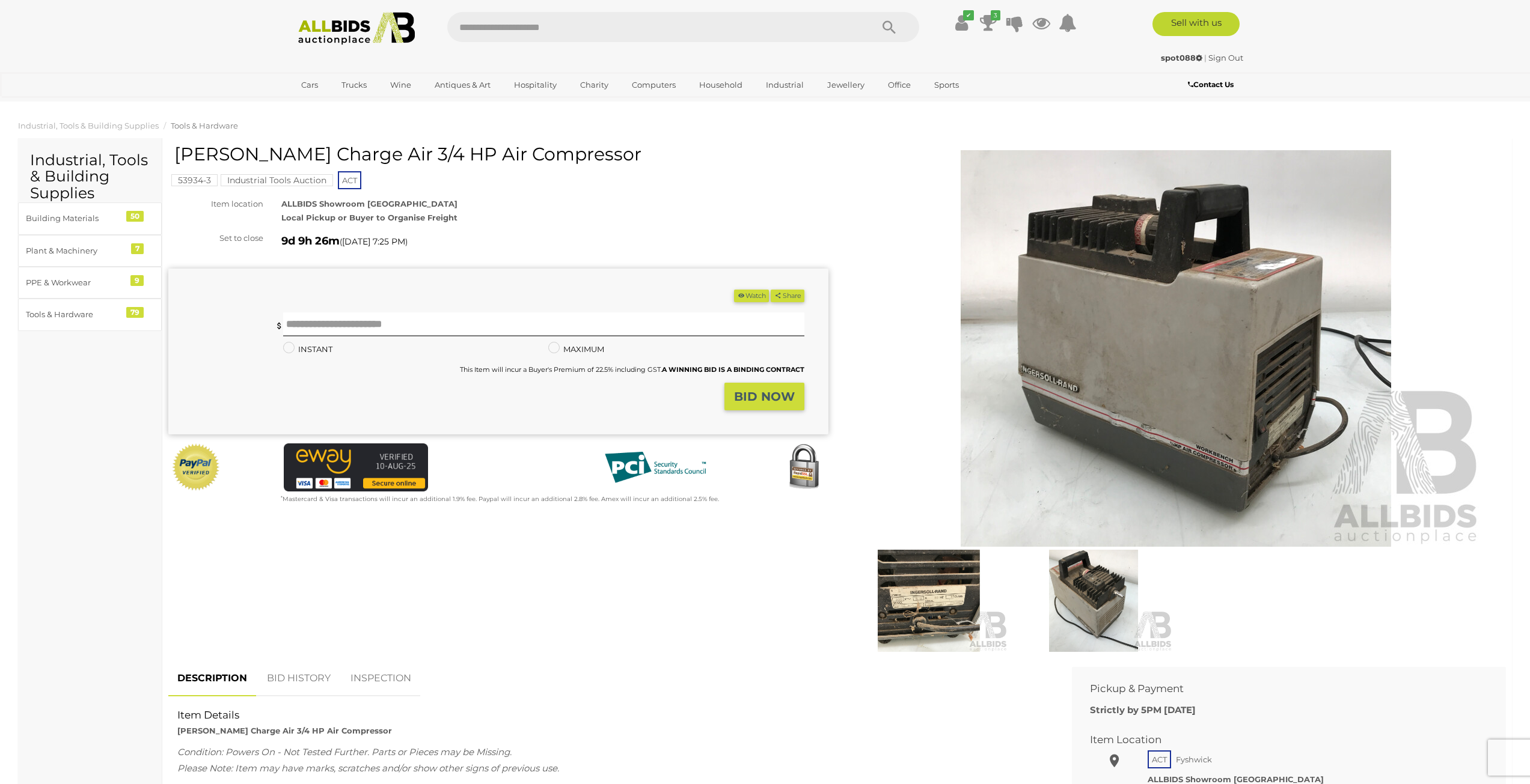
click at [1093, 602] on img at bounding box center [1093, 600] width 159 height 102
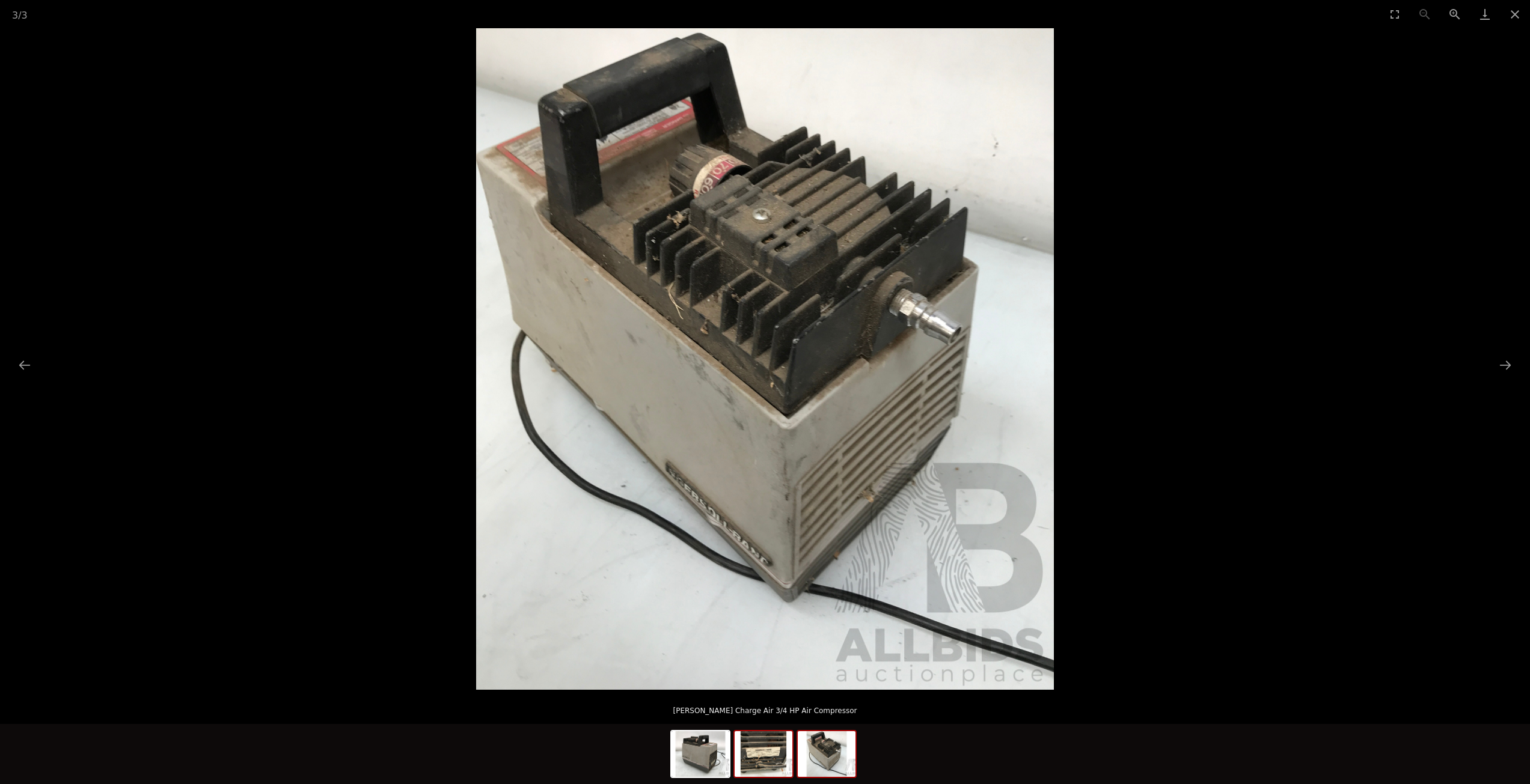
click at [757, 768] on img at bounding box center [764, 754] width 58 height 46
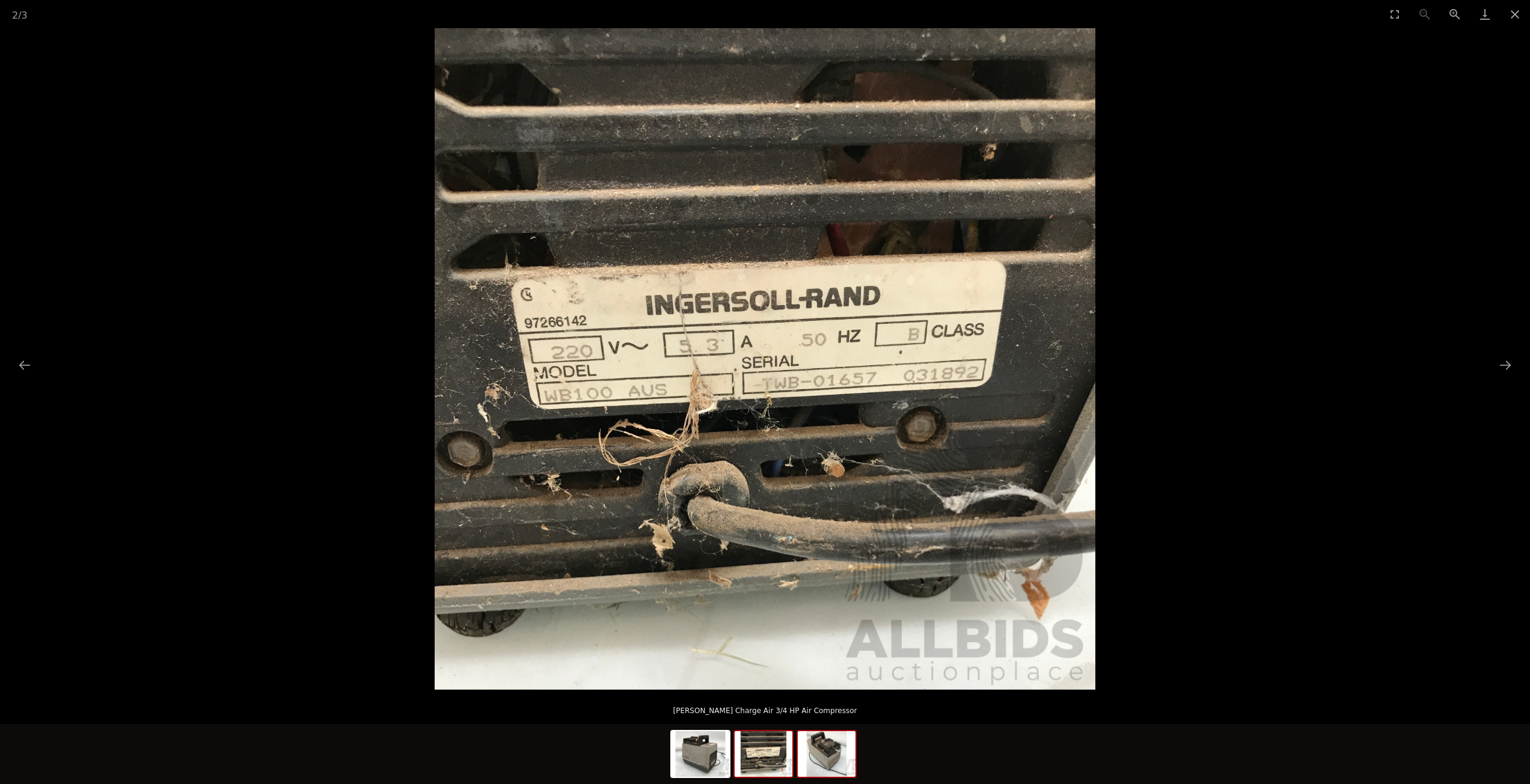
click at [816, 750] on img at bounding box center [826, 754] width 58 height 46
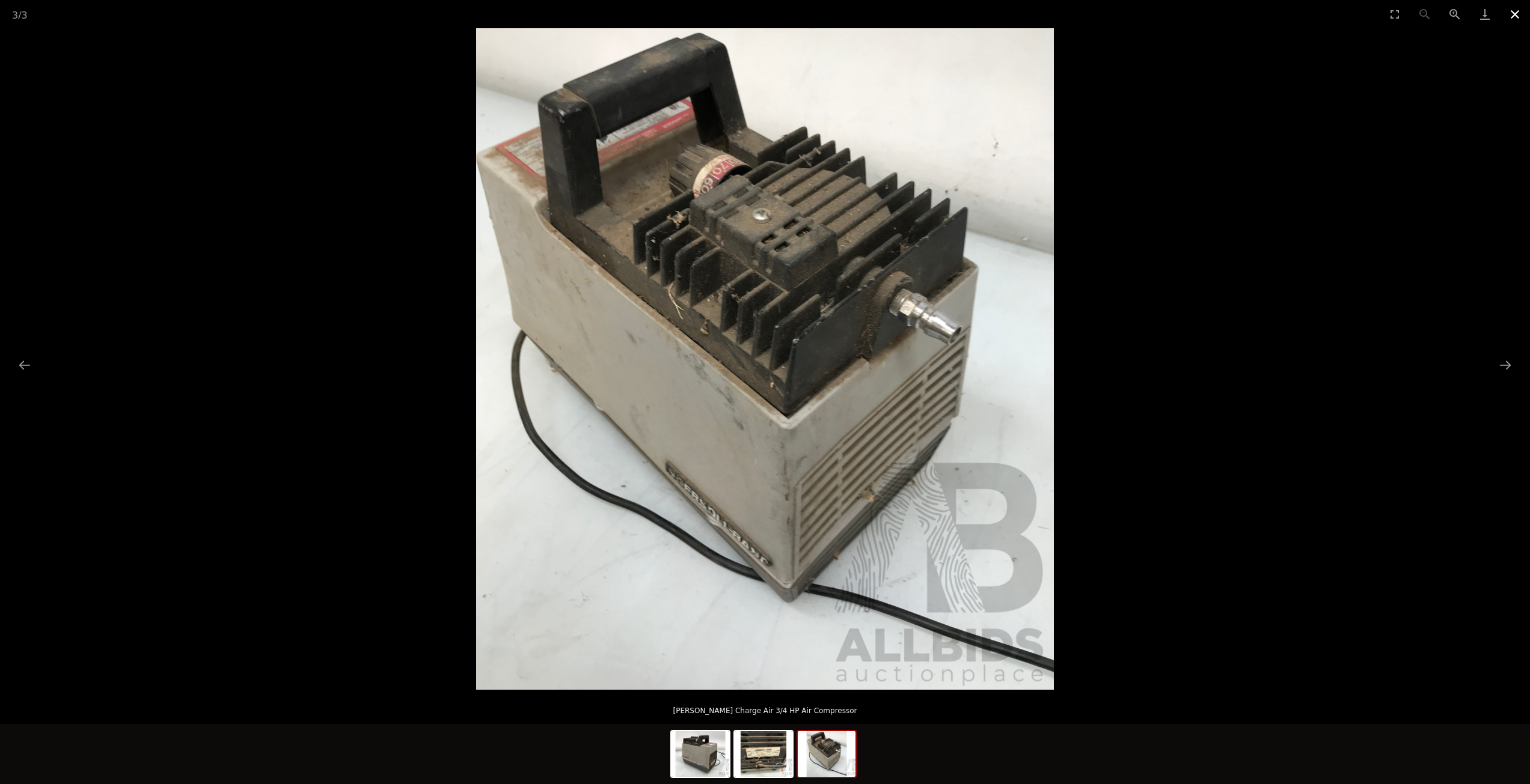
click at [1514, 9] on button "Close gallery" at bounding box center [1515, 14] width 30 height 28
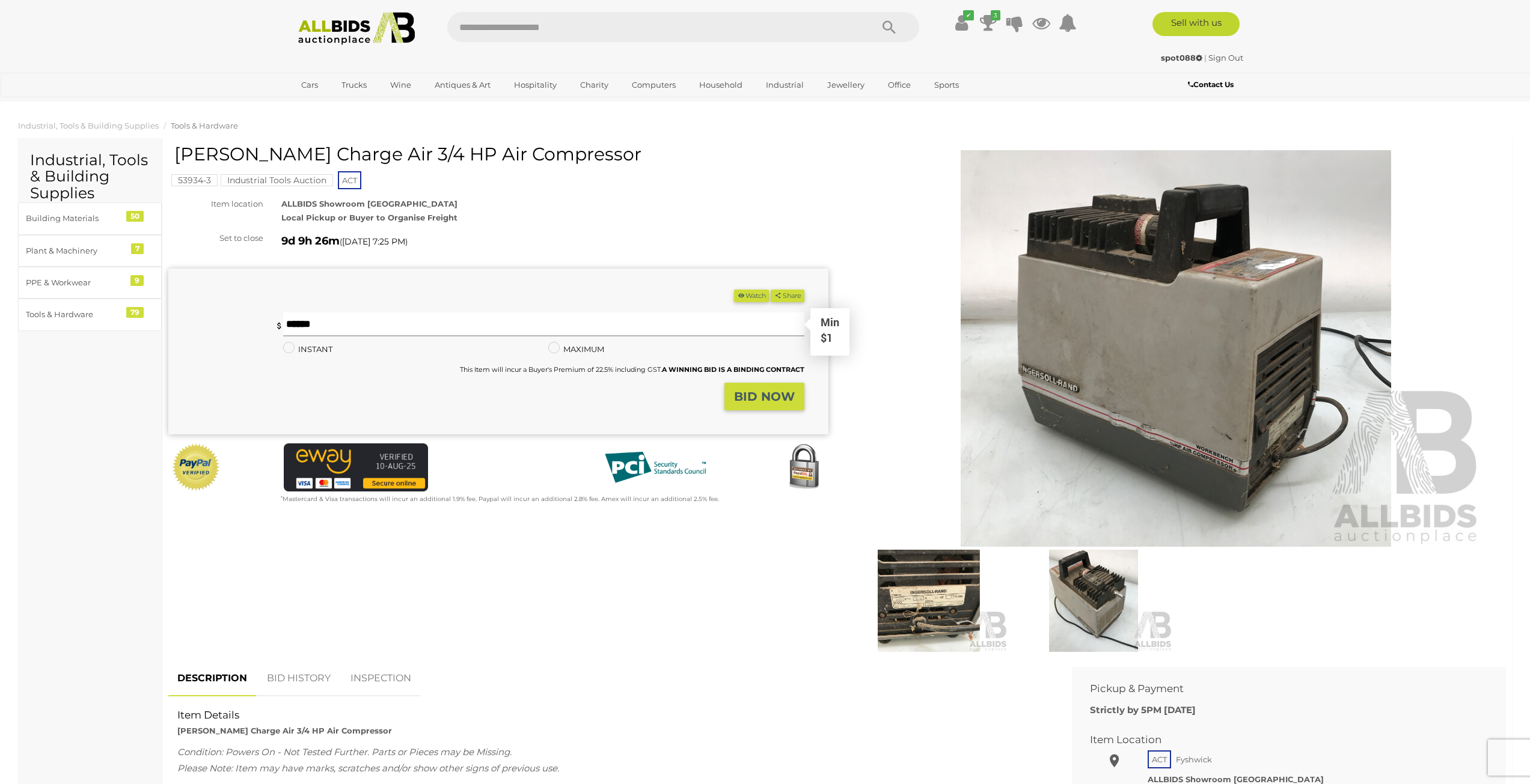
click at [355, 320] on input "text" at bounding box center [543, 325] width 521 height 24
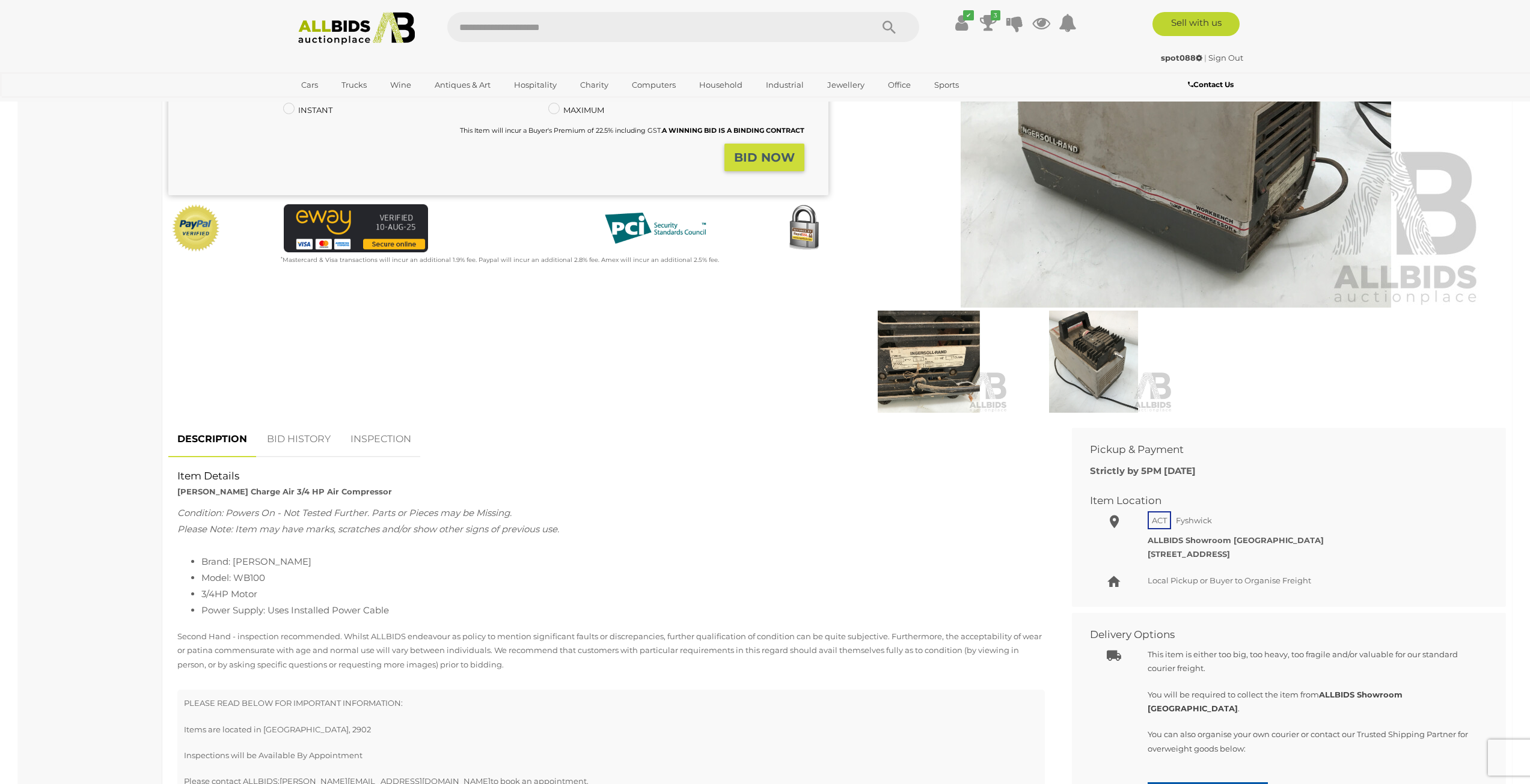
scroll to position [241, 0]
type input "**"
click at [757, 155] on strong "BID NOW" at bounding box center [764, 156] width 61 height 14
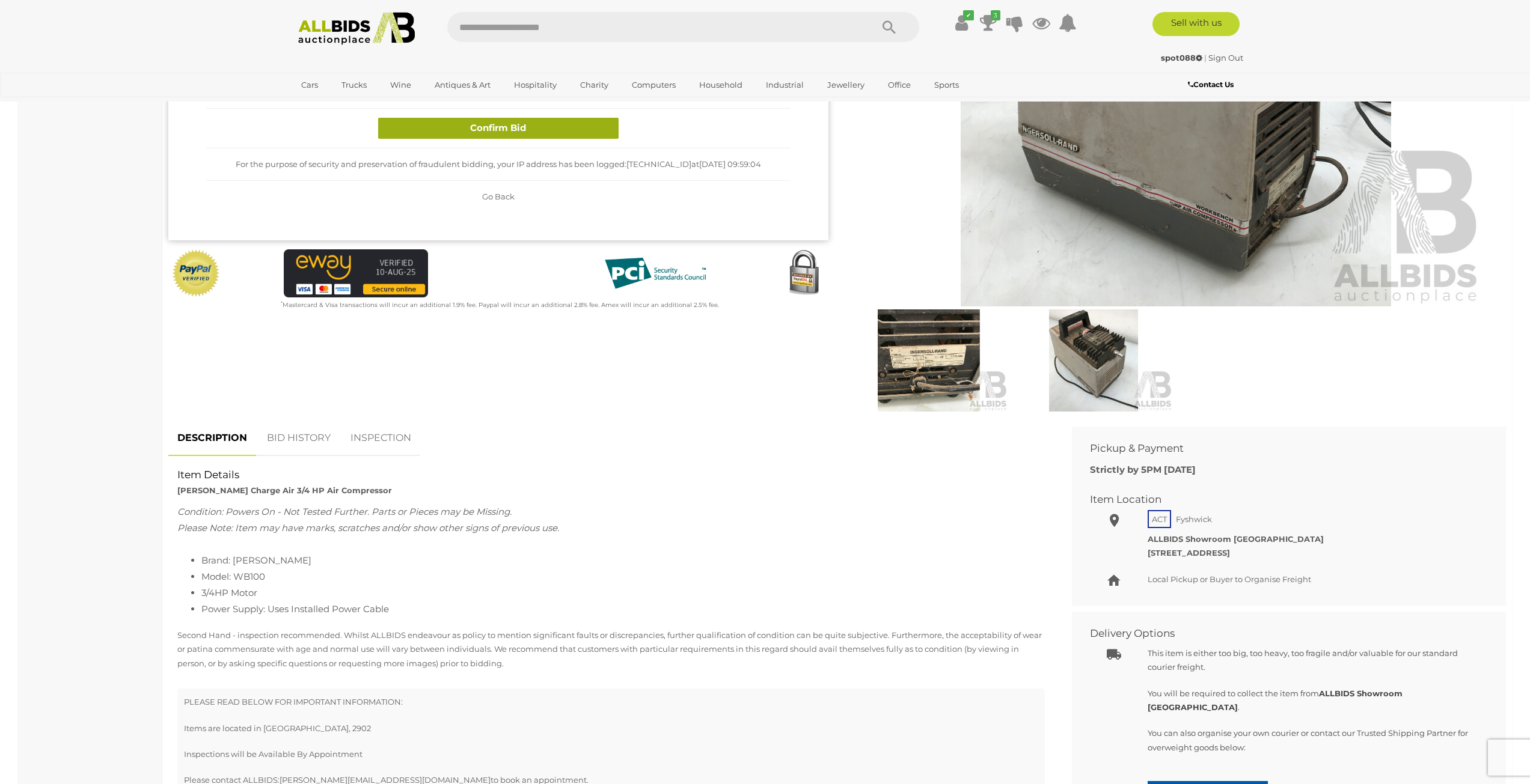
click at [502, 126] on button "Confirm Bid" at bounding box center [498, 128] width 241 height 21
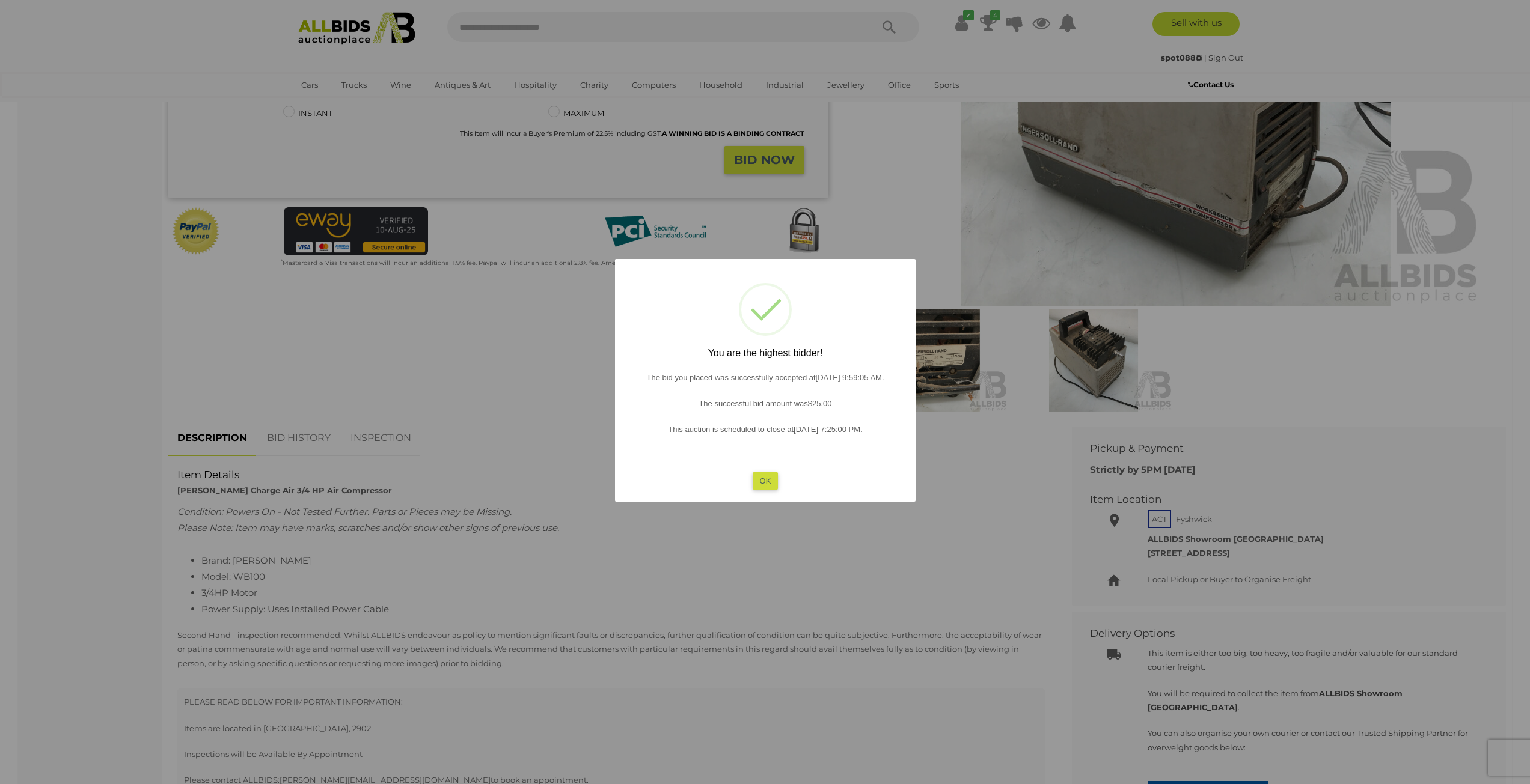
click at [764, 479] on button "OK" at bounding box center [765, 479] width 26 height 17
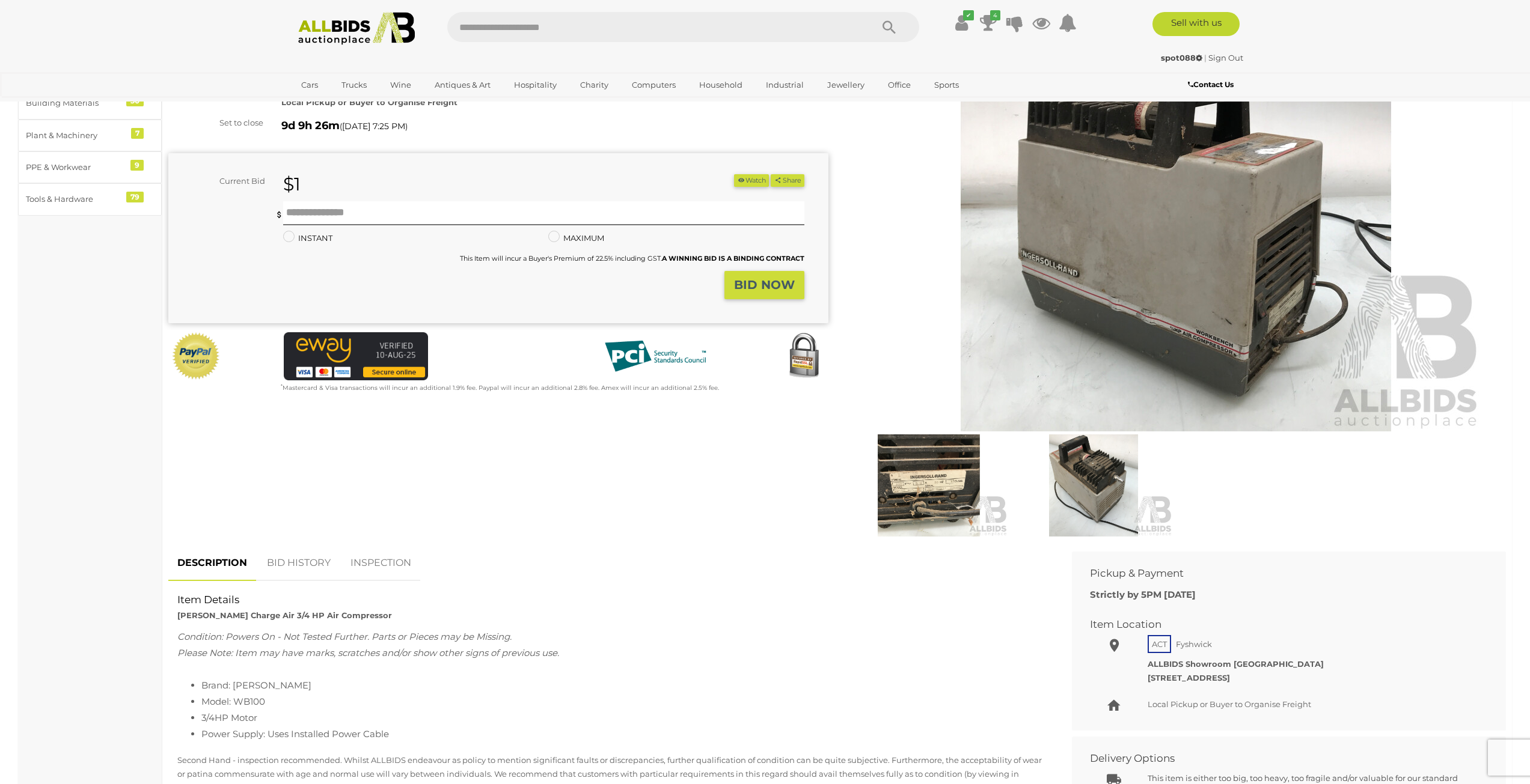
scroll to position [0, 0]
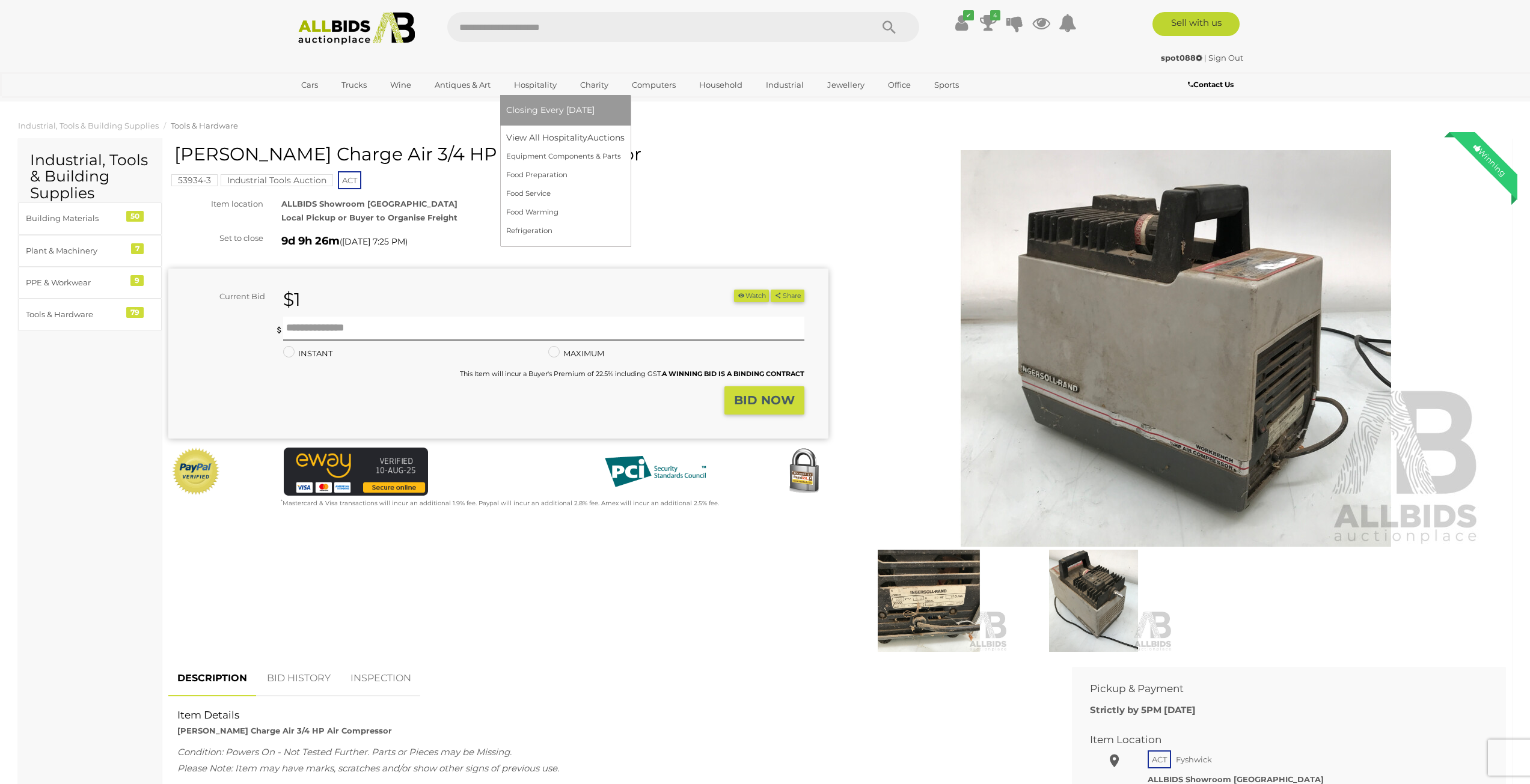
click at [540, 91] on link "Hospitality" at bounding box center [535, 85] width 58 height 20
click at [540, 137] on link "View All Hospitality Auctions" at bounding box center [568, 138] width 124 height 19
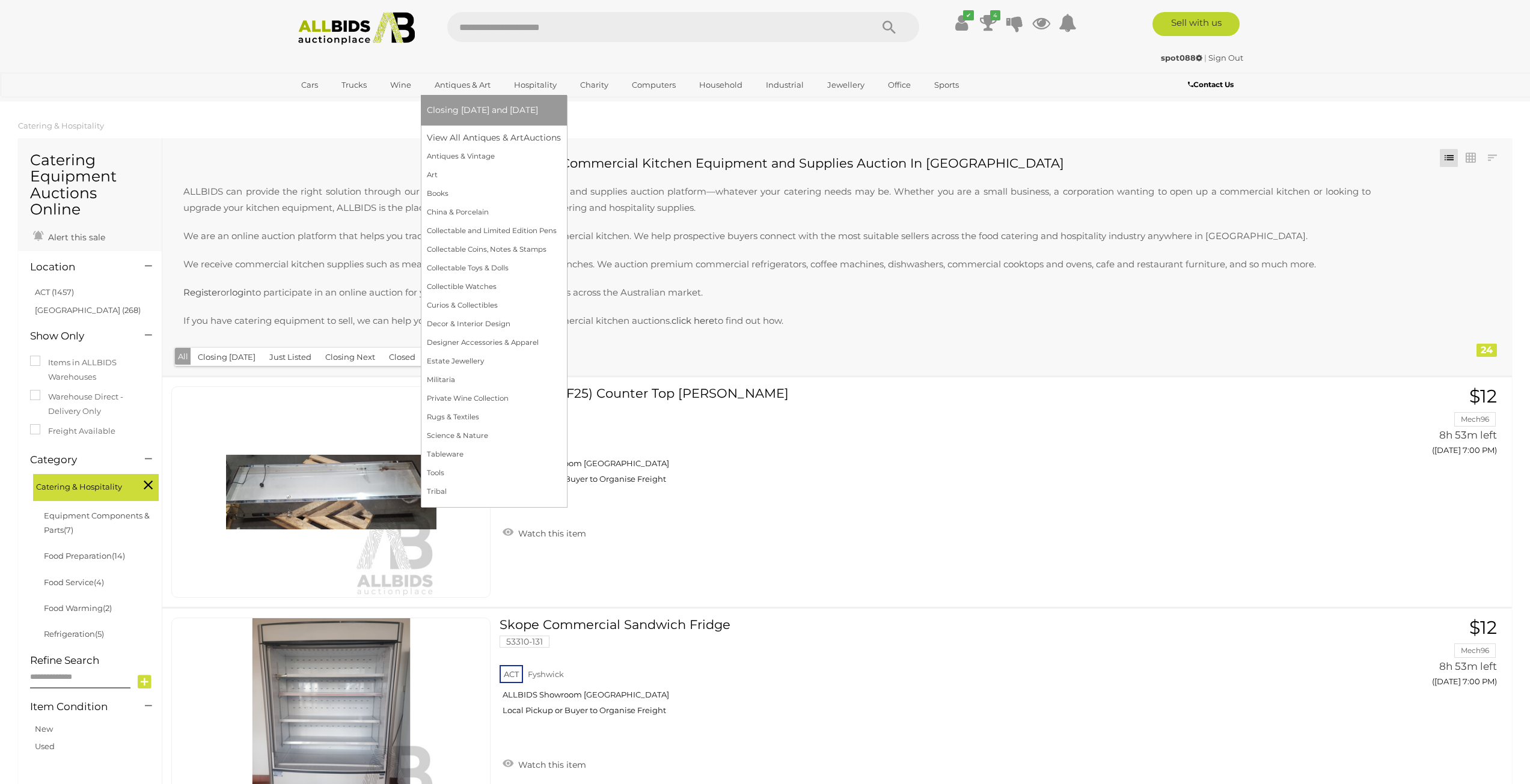
click at [472, 82] on link "Antiques & Art" at bounding box center [463, 85] width 72 height 20
click at [470, 102] on link "Closing [DATE] and [DATE]" at bounding box center [494, 110] width 134 height 19
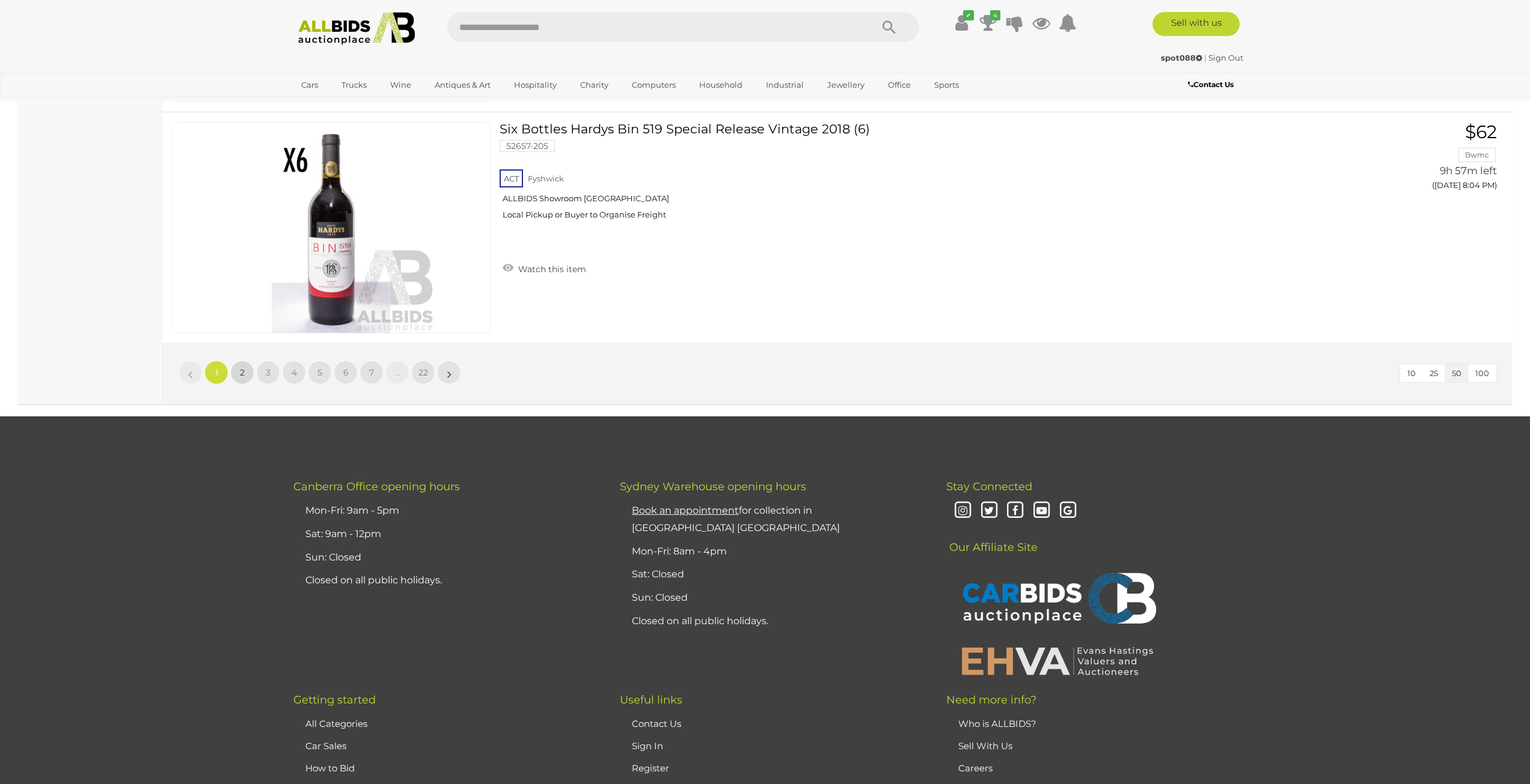
click at [248, 371] on link "2" at bounding box center [242, 373] width 24 height 24
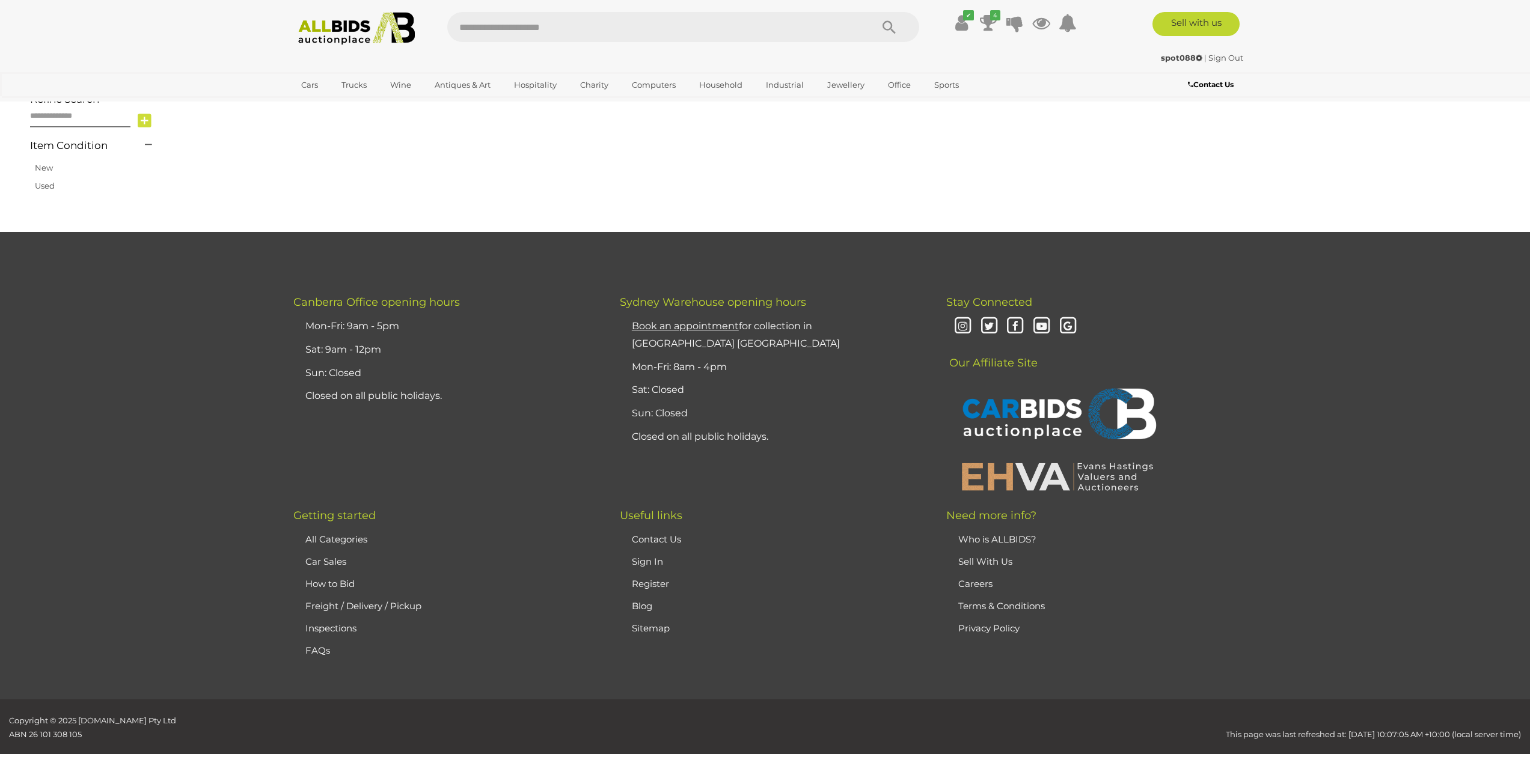
scroll to position [192, 0]
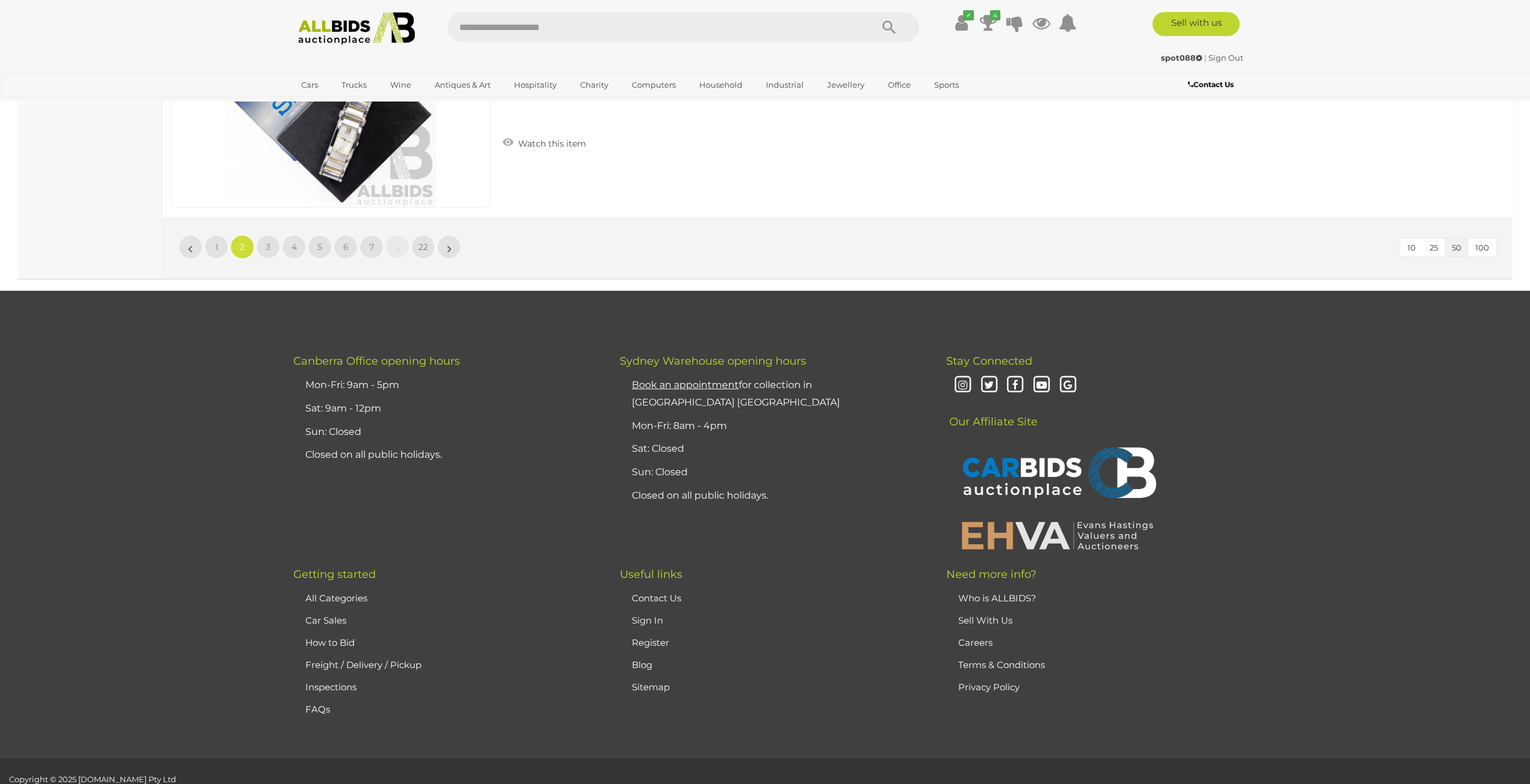
scroll to position [11666, 0]
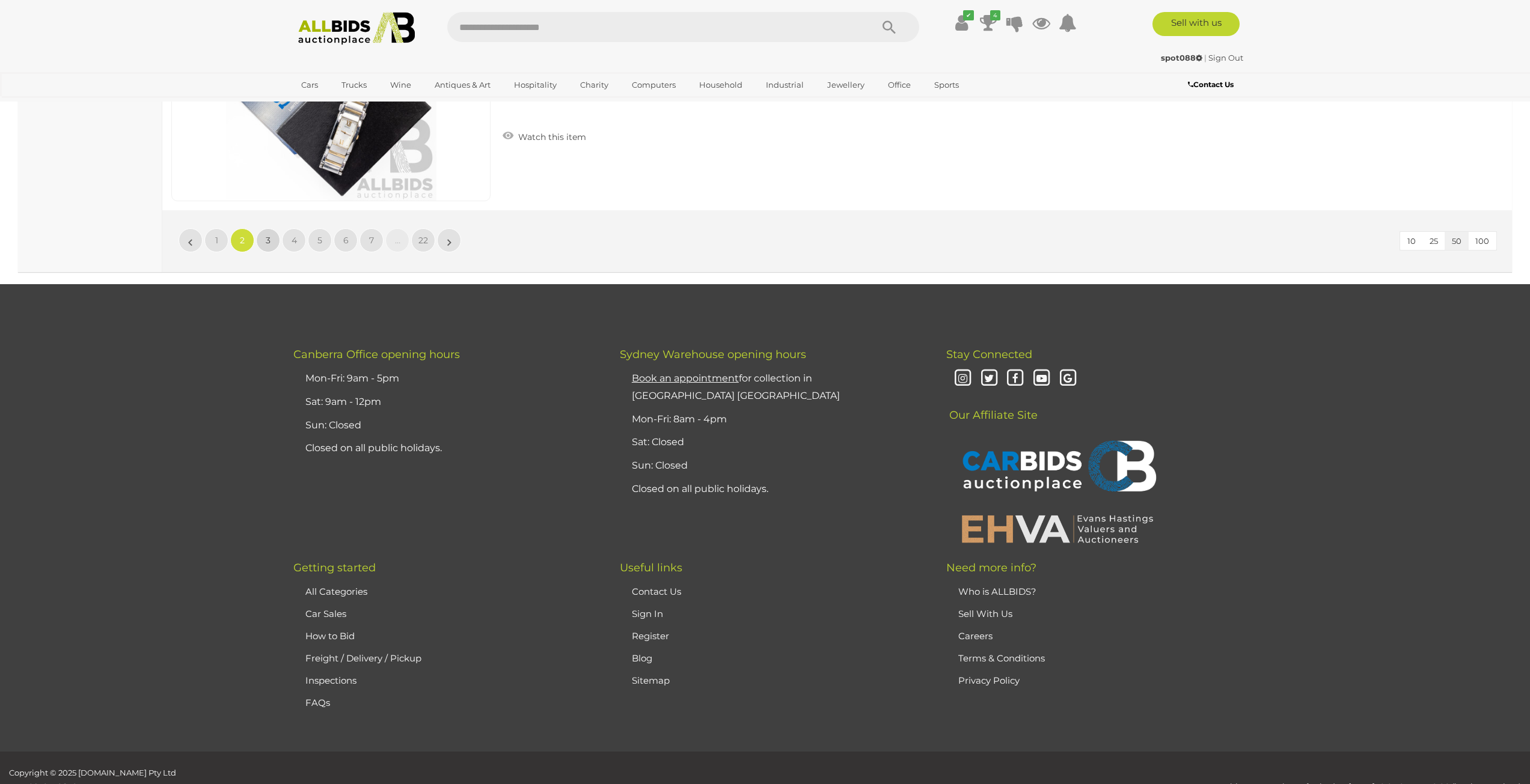
click at [273, 239] on link "3" at bounding box center [268, 241] width 24 height 24
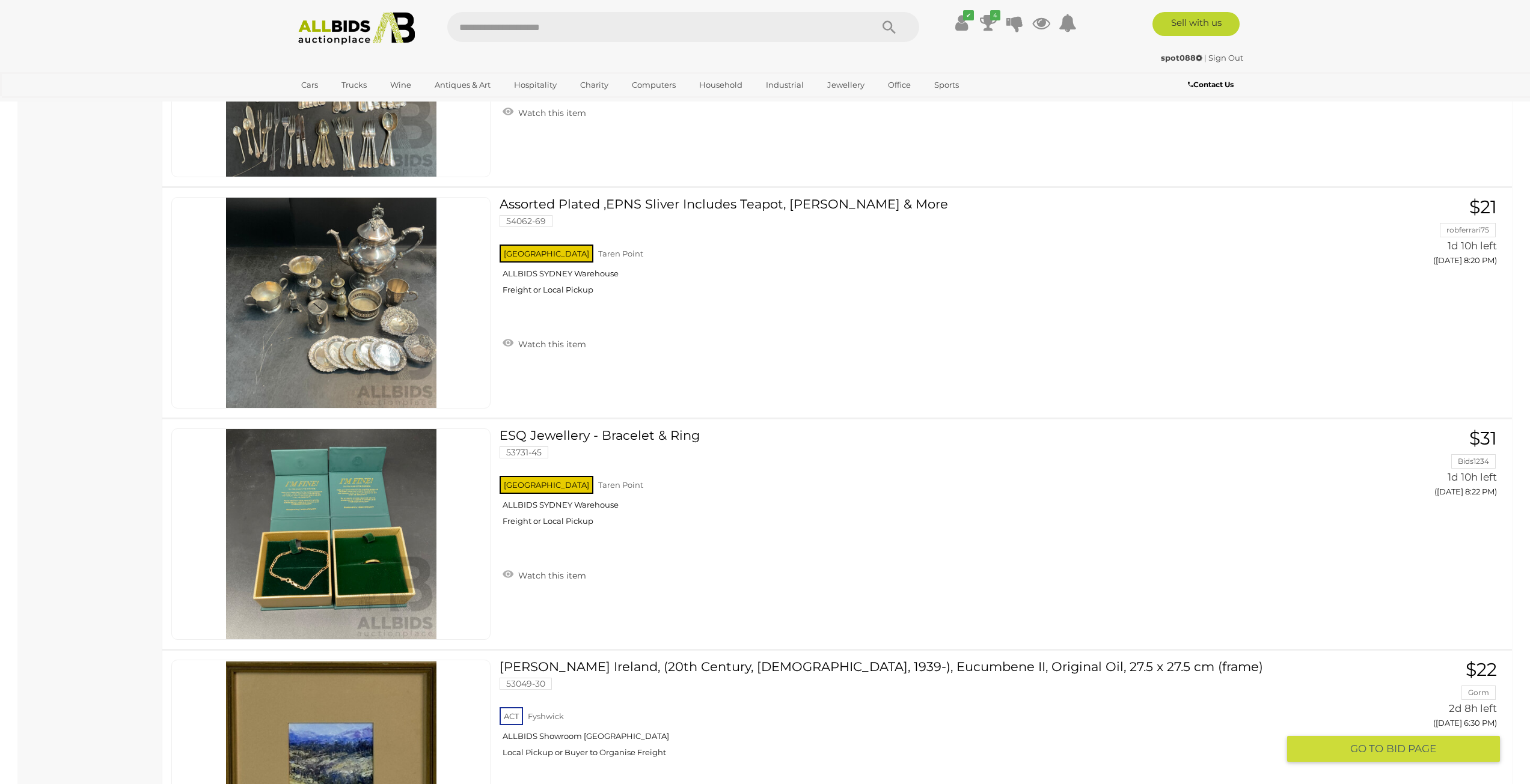
scroll to position [11306, 0]
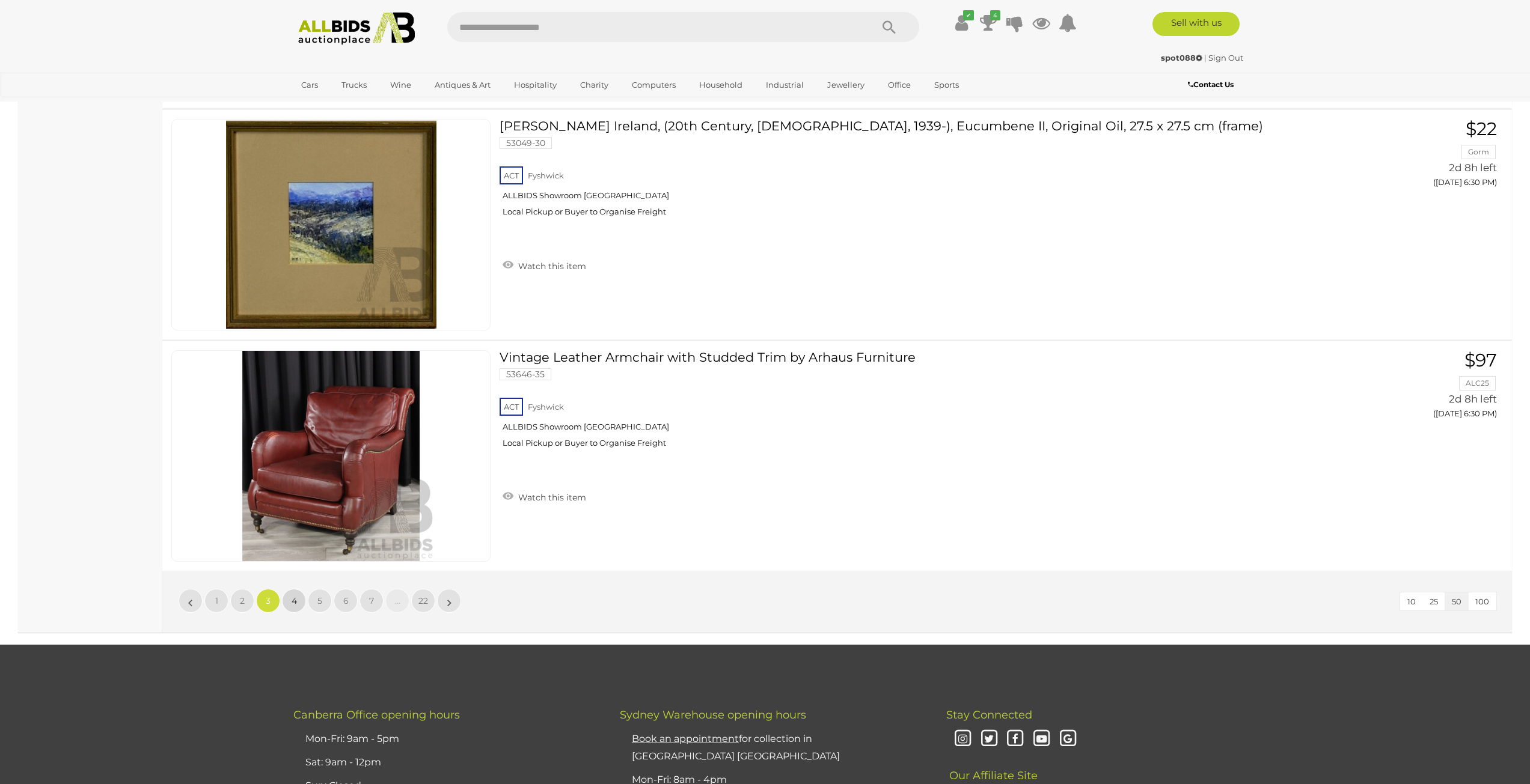
click at [294, 602] on span "4" at bounding box center [294, 600] width 5 height 11
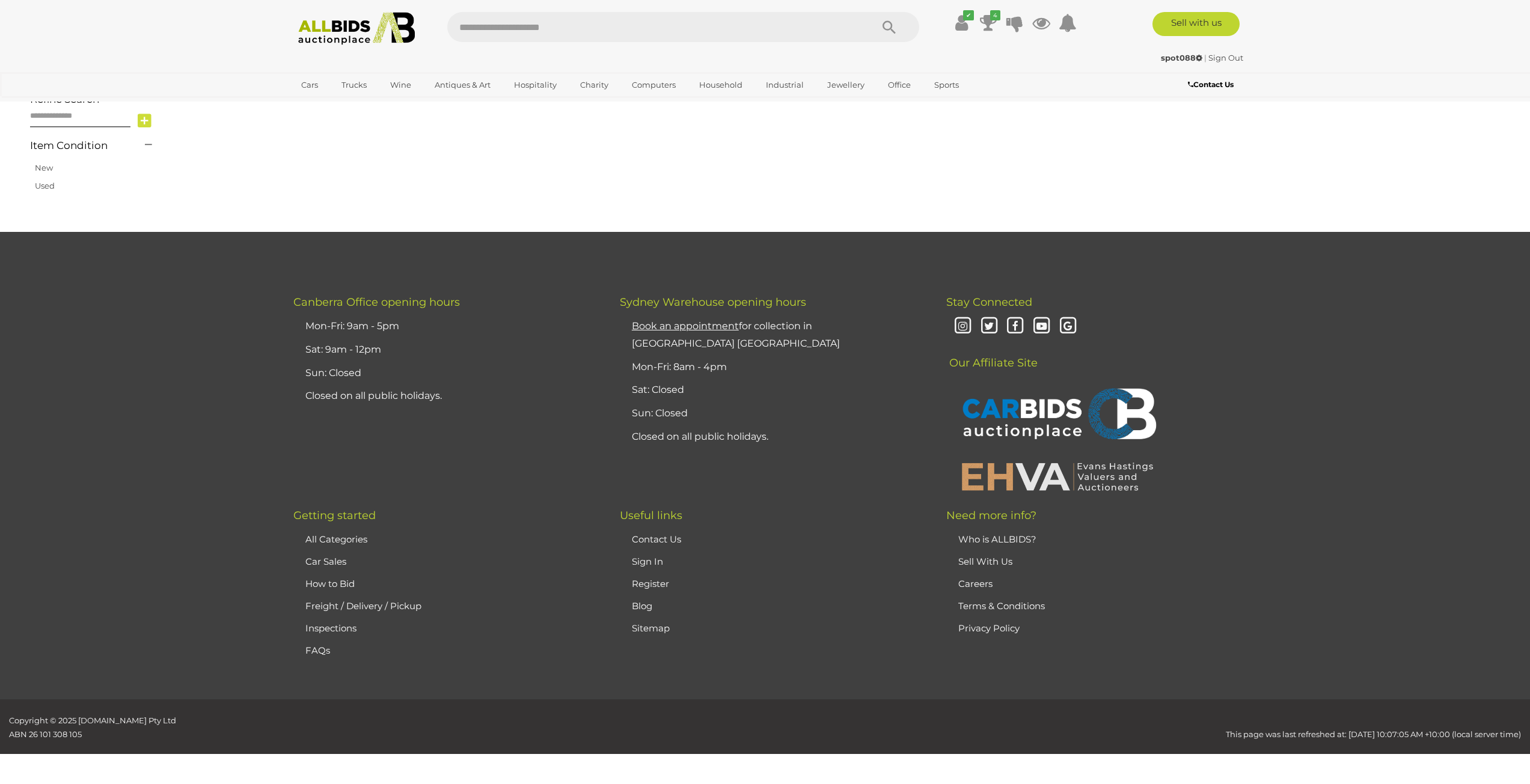
scroll to position [192, 0]
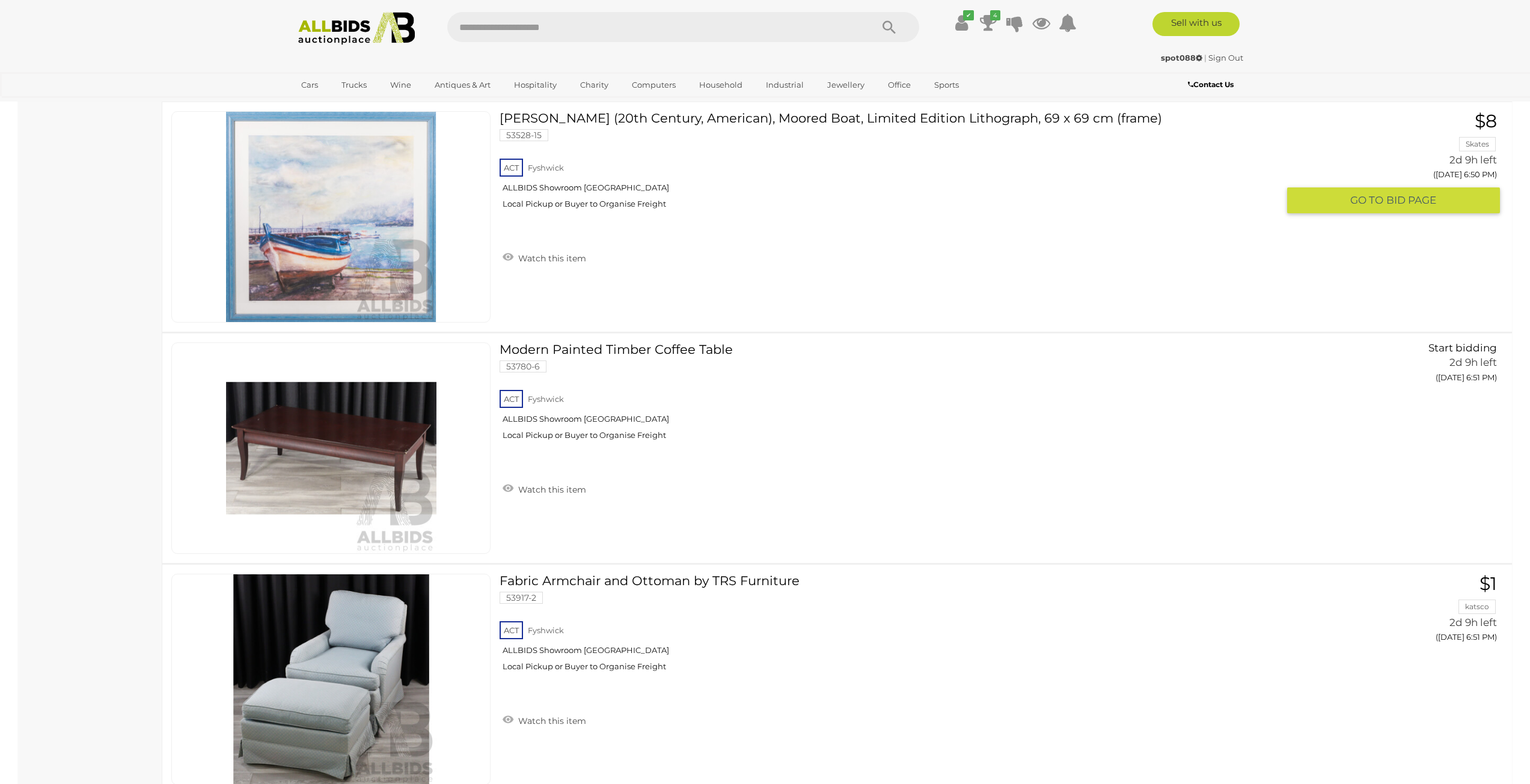
scroll to position [11246, 0]
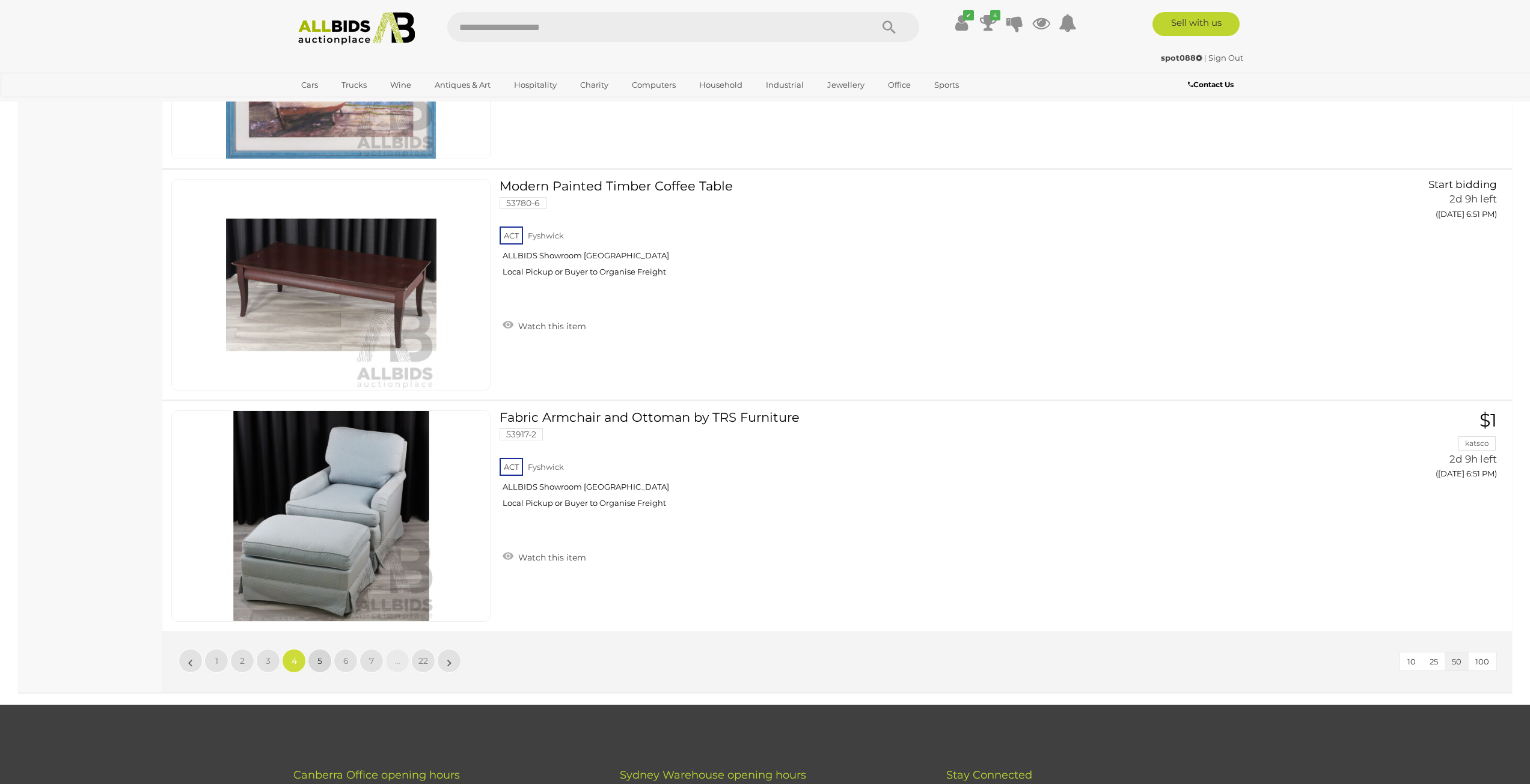
click at [322, 657] on span "5" at bounding box center [320, 660] width 5 height 11
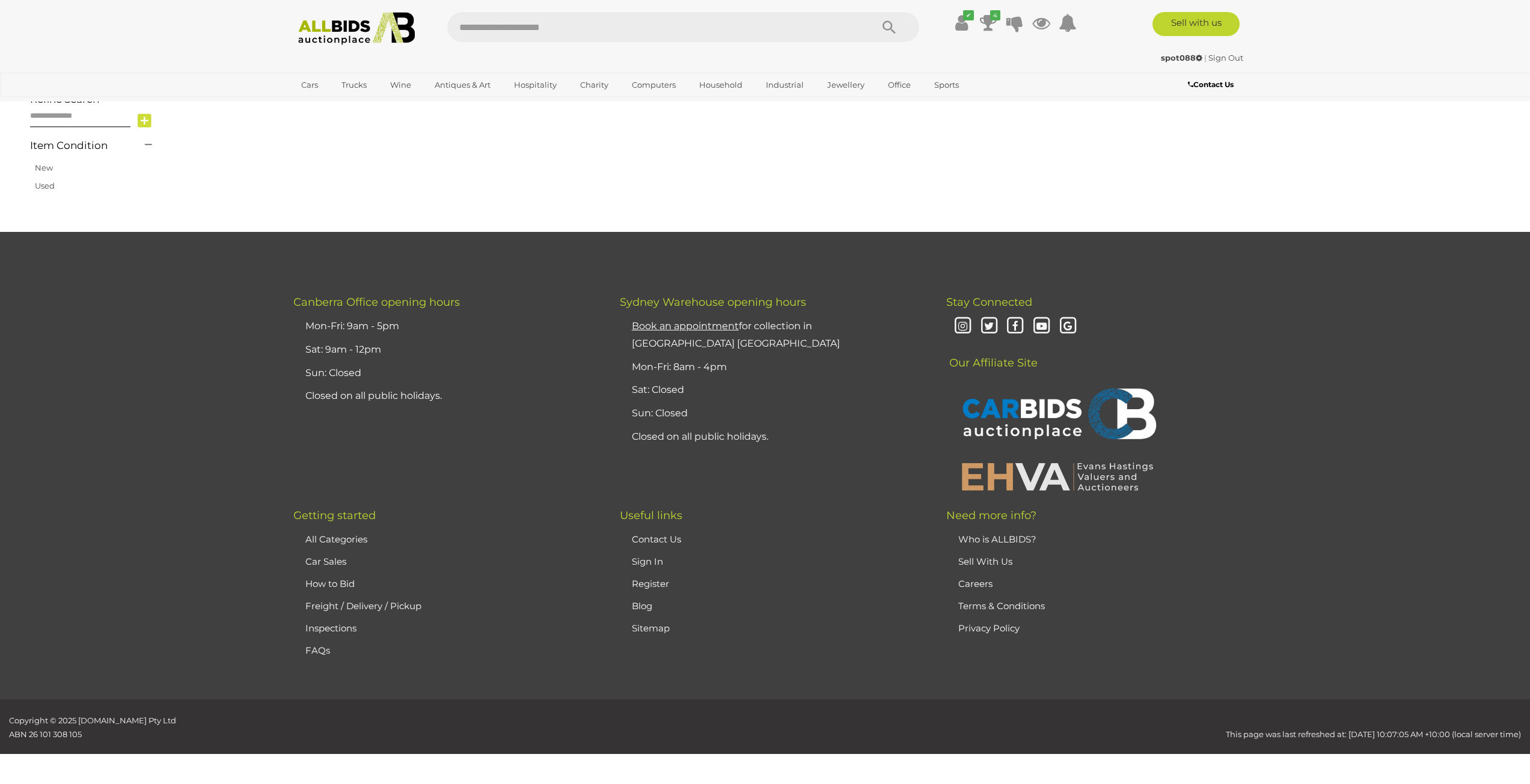
scroll to position [192, 0]
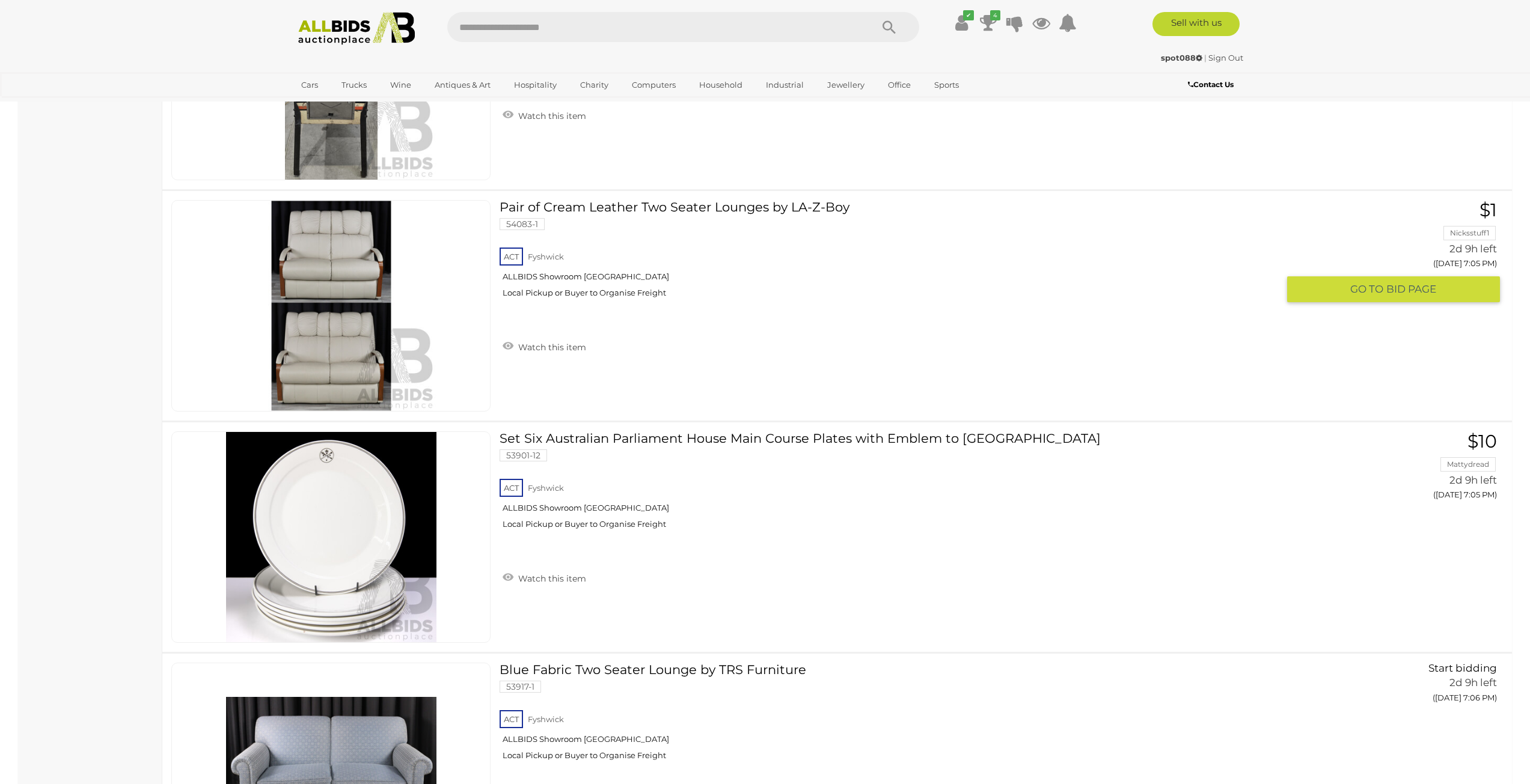
scroll to position [8903, 0]
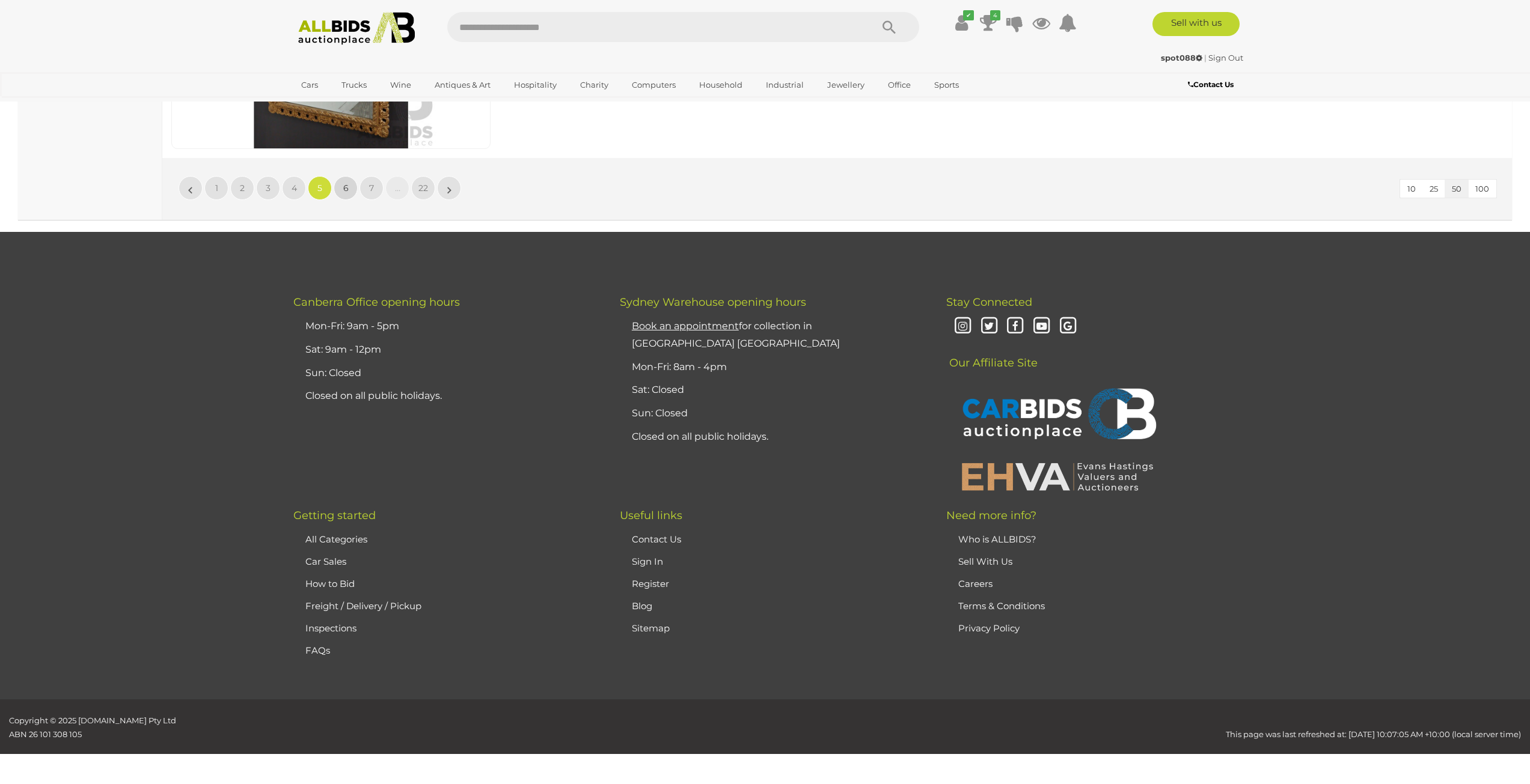
click at [349, 187] on link "6" at bounding box center [346, 188] width 24 height 24
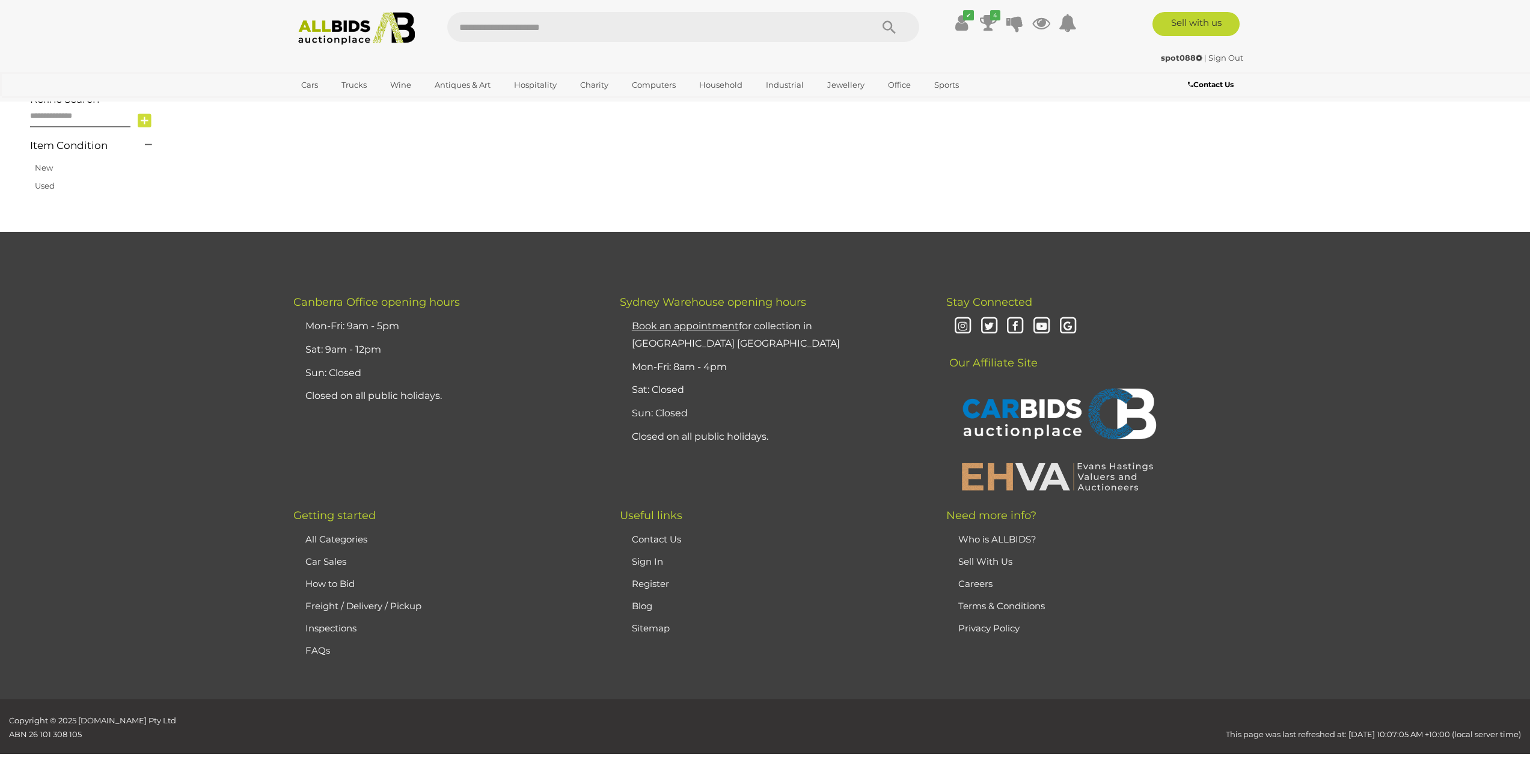
scroll to position [192, 0]
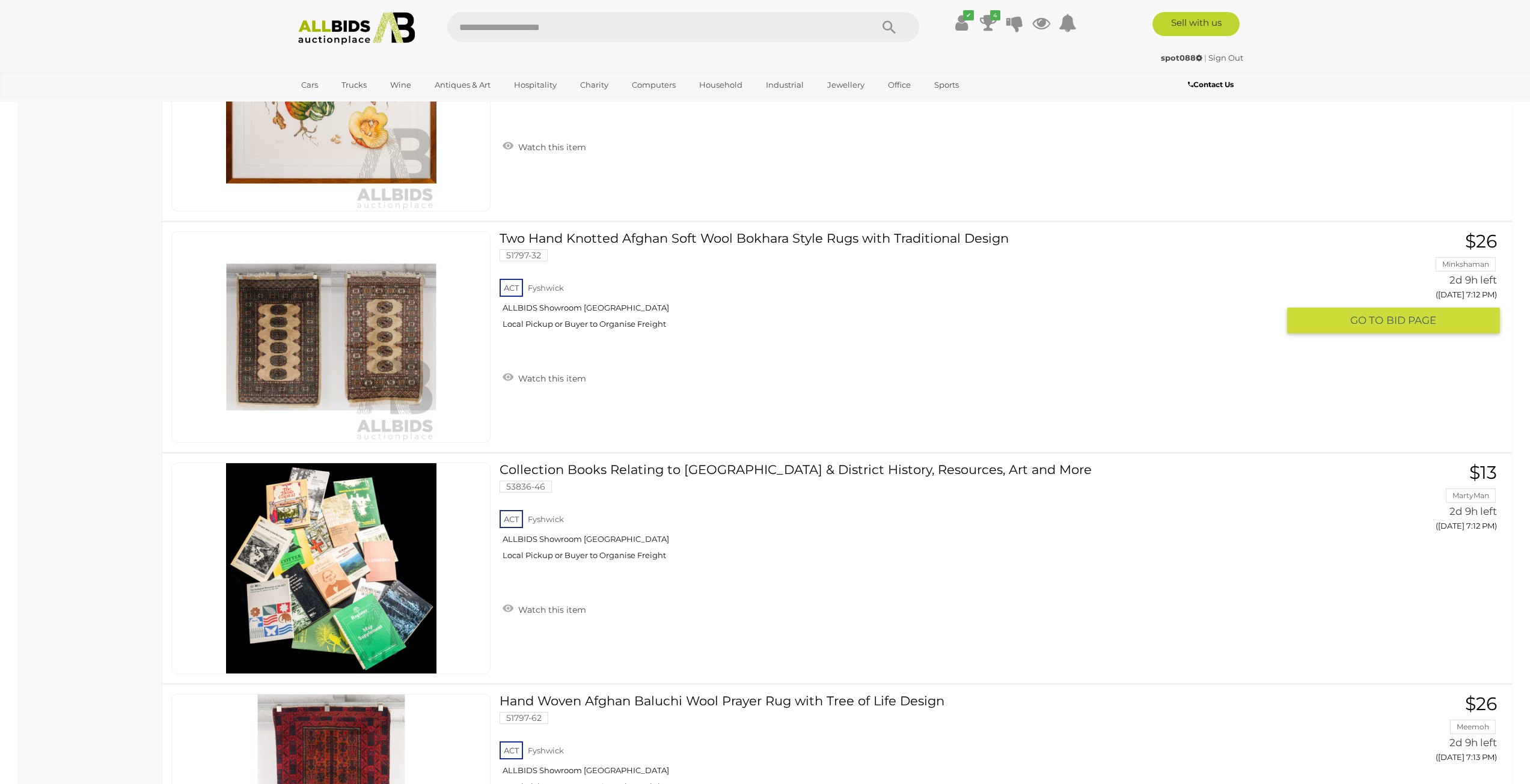
scroll to position [2174, 0]
